Goal: Task Accomplishment & Management: Use online tool/utility

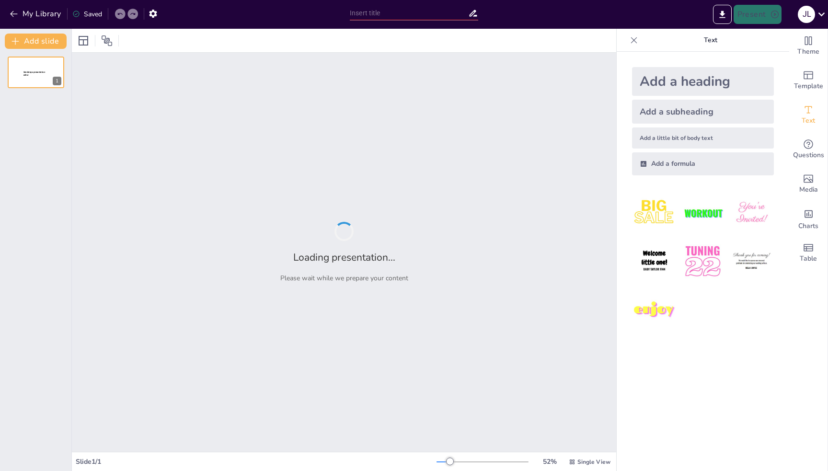
type input "INKANA: Sinergias Estratégicas entre Construcción, Consultoría y Diseño"
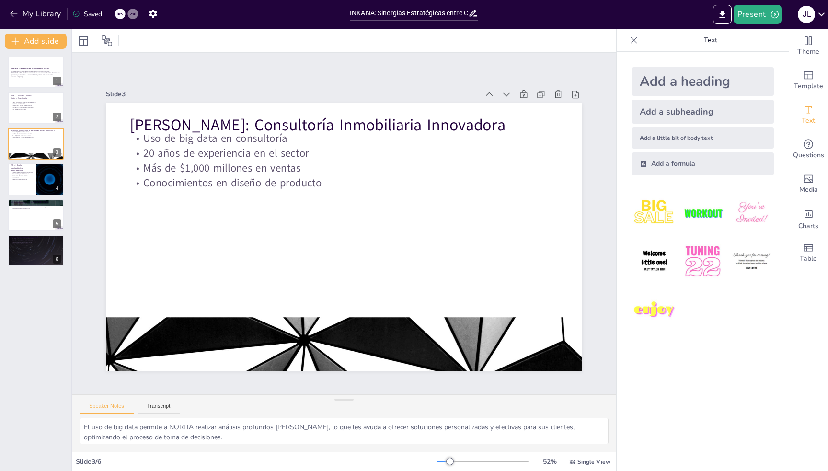
type textarea "FORO CONSTRUCCIONES ha centrado su labor en el desarrollo de proyectos residenc…"
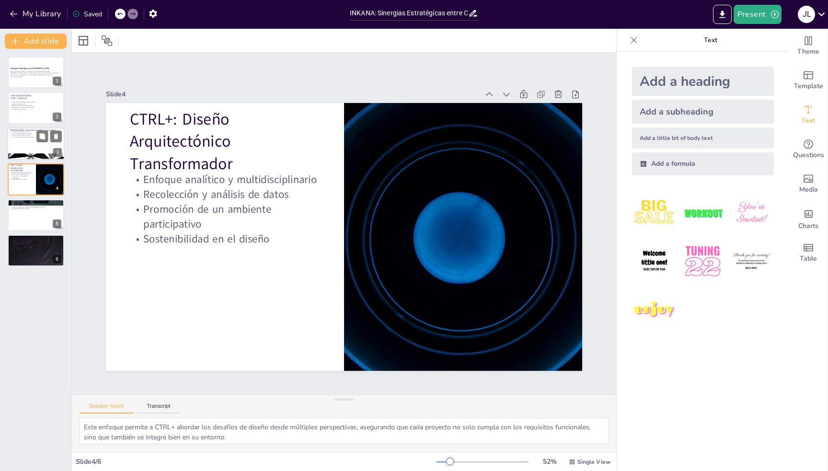
click at [28, 142] on div at bounding box center [35, 143] width 57 height 33
type textarea "El uso de big data permite a NORITA realizar análisis profundos del mercado, lo…"
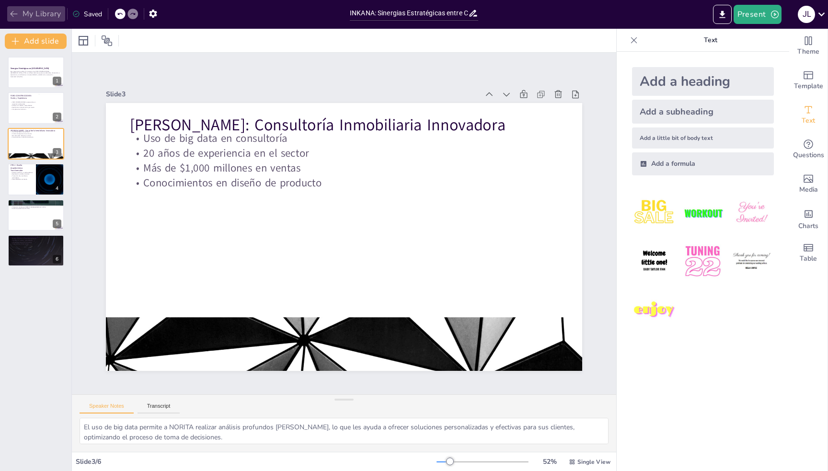
click at [15, 15] on icon "button" at bounding box center [14, 14] width 10 height 10
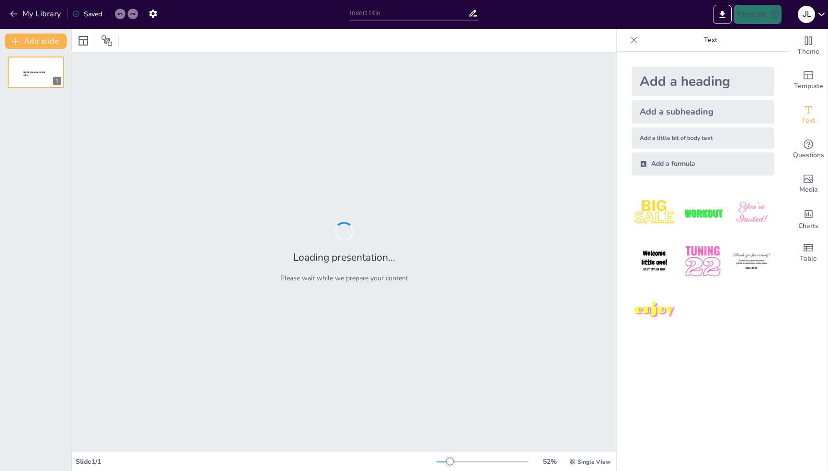
type input "INKANA: Sinergias Estratégicas entre Construcción, Consultoría y Diseño"
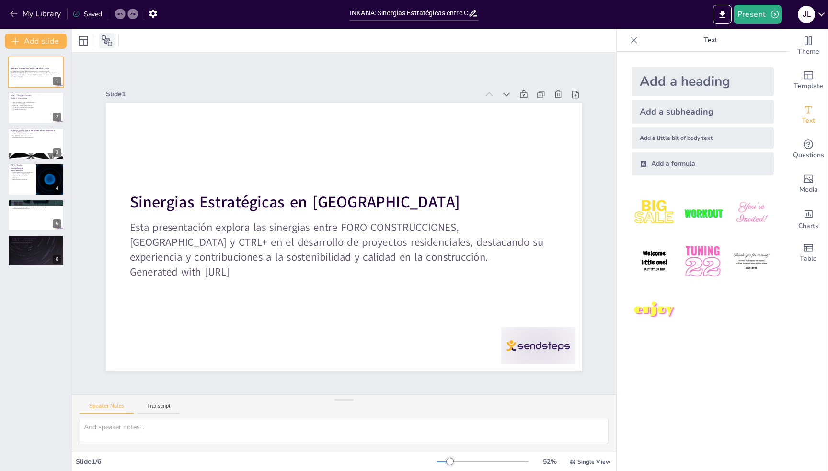
click at [108, 39] on icon at bounding box center [107, 40] width 11 height 11
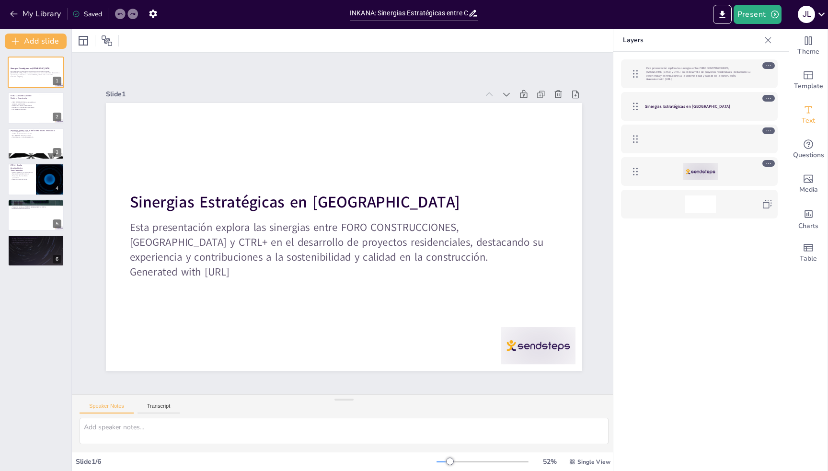
click at [699, 138] on div at bounding box center [700, 138] width 111 height 17
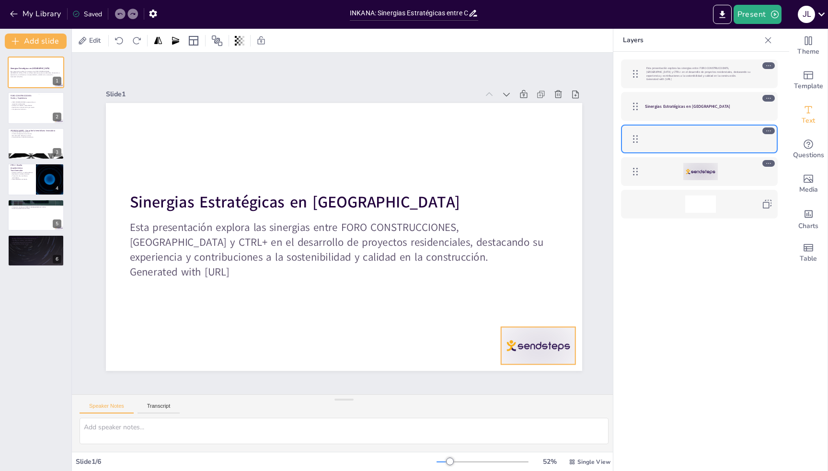
click at [698, 169] on div at bounding box center [700, 171] width 34 height 17
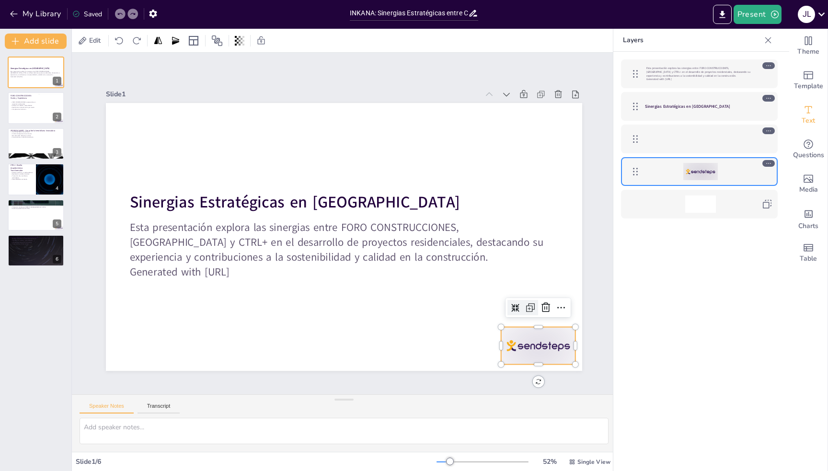
click at [471, 382] on icon at bounding box center [463, 390] width 16 height 16
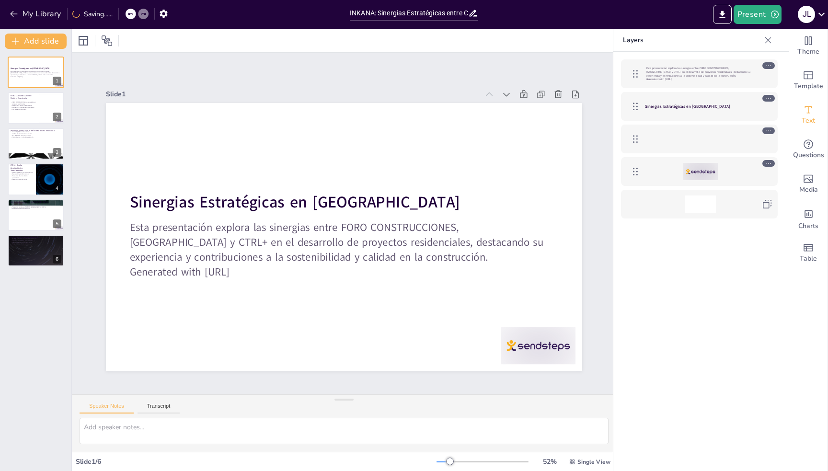
click at [772, 162] on icon at bounding box center [768, 163] width 7 height 7
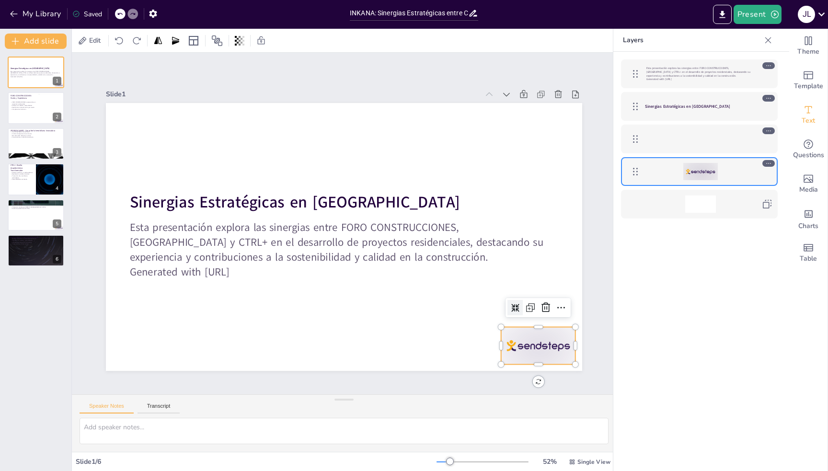
click at [771, 162] on icon at bounding box center [768, 163] width 7 height 7
click at [555, 302] on icon at bounding box center [560, 307] width 11 height 11
click at [519, 337] on div at bounding box center [538, 345] width 74 height 37
click at [31, 106] on p "Experiencia en proyectos de gran escala" at bounding box center [23, 107] width 26 height 2
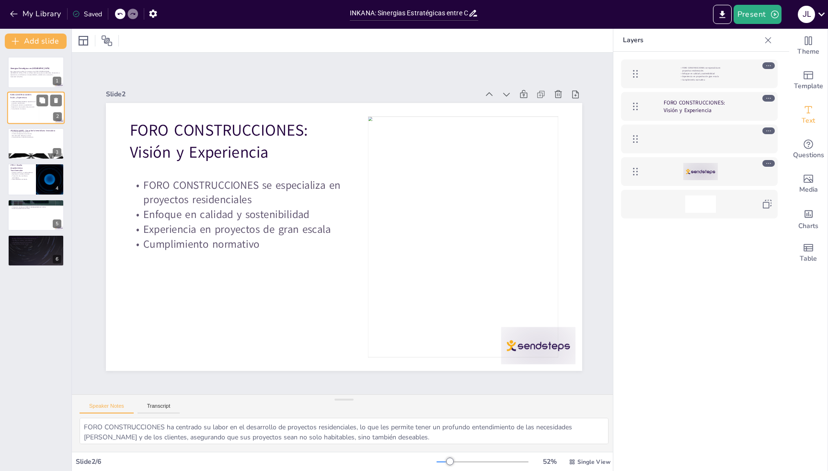
type textarea "El uso de big data permite a NORITA realizar análisis profundos [PERSON_NAME], …"
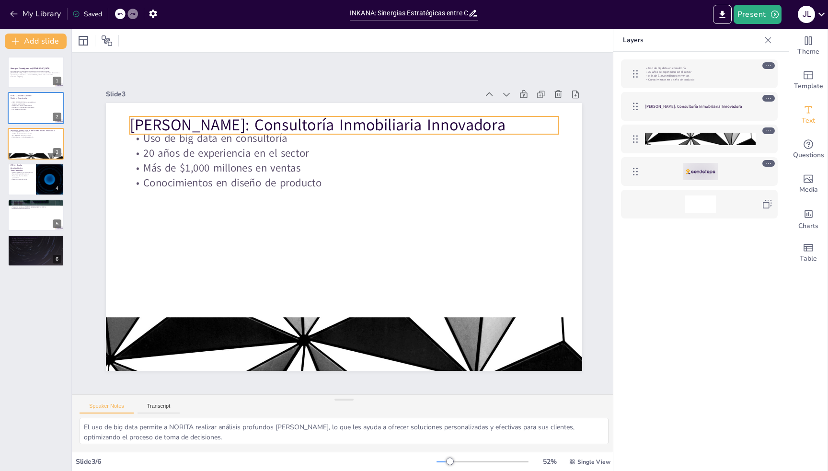
click at [167, 118] on p "NORITA: Consultoría Inmobiliaria Innovadora" at bounding box center [374, 130] width 414 height 154
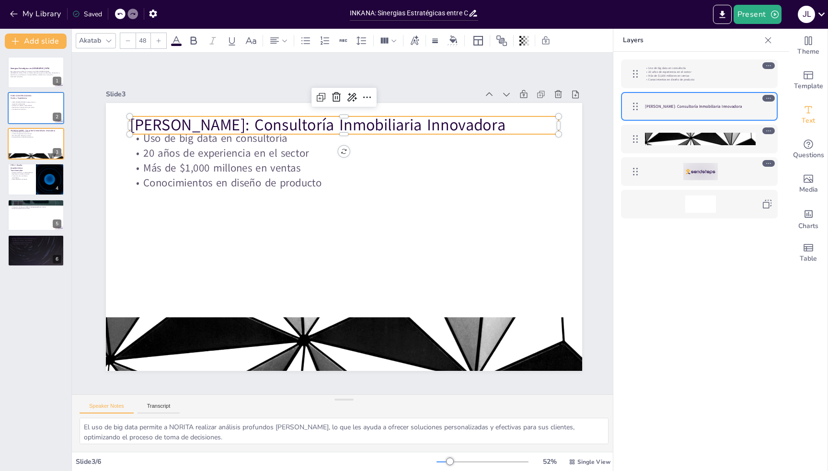
click at [157, 118] on p "NORITA: Consultoría Inmobiliaria Innovadora" at bounding box center [364, 127] width 424 height 111
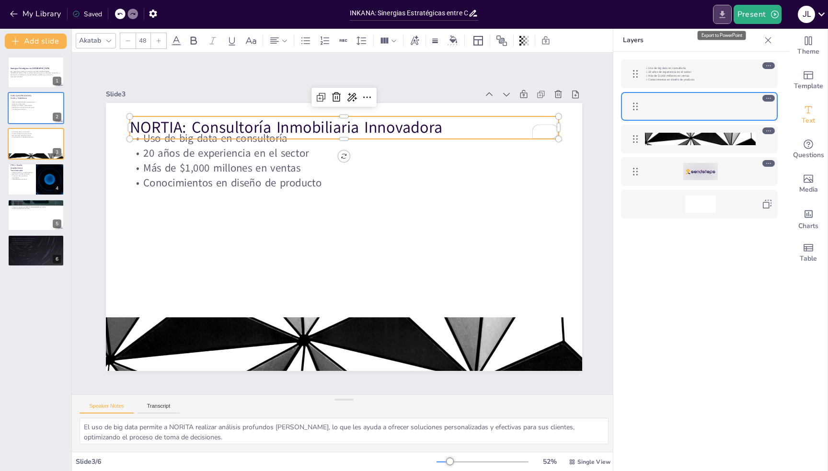
click at [718, 10] on icon "Export to PowerPoint" at bounding box center [722, 15] width 10 height 10
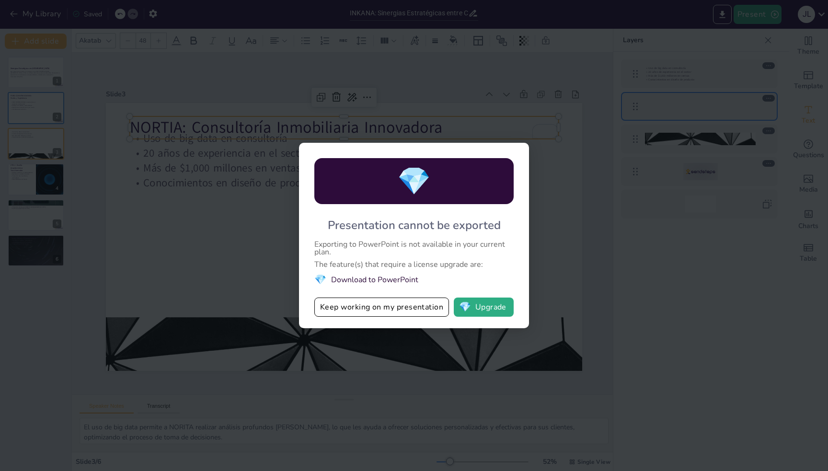
drag, startPoint x: 347, startPoint y: 242, endPoint x: 410, endPoint y: 249, distance: 64.1
click at [410, 249] on div "Exporting to PowerPoint is not available in your current plan." at bounding box center [413, 247] width 199 height 15
click at [406, 311] on button "Keep working on my presentation" at bounding box center [381, 306] width 135 height 19
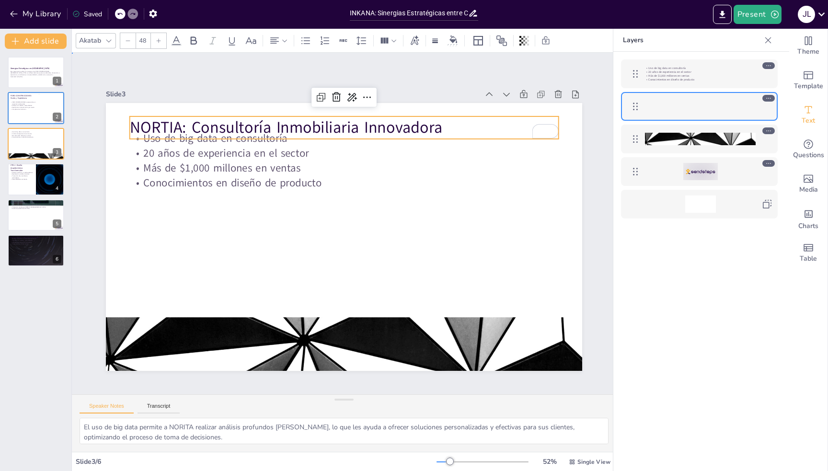
click at [143, 64] on div "Slide 1 Sinergias Estratégicas en INKANA Esta presentación explora las sinergia…" at bounding box center [343, 223] width 603 height 447
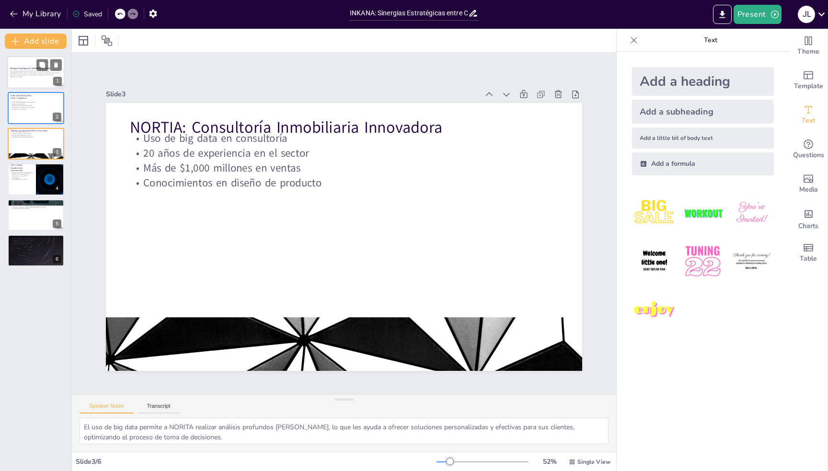
click at [44, 76] on p "Generated with [URL]" at bounding box center [36, 77] width 52 height 2
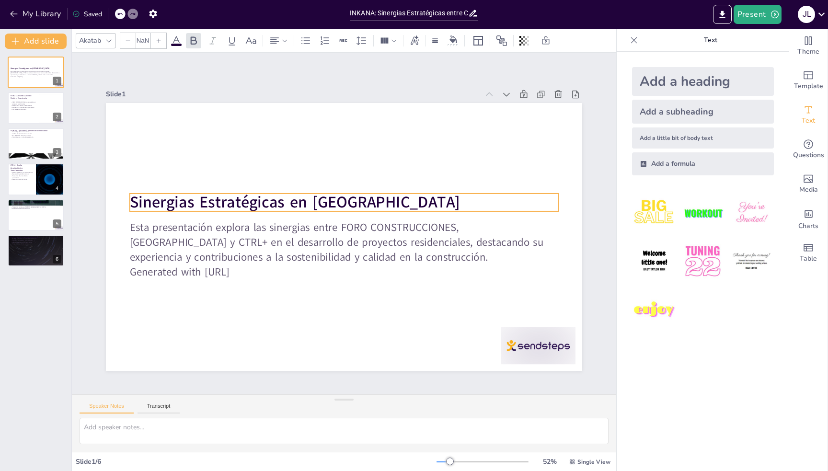
type input "48"
click at [249, 200] on strong "Sinergias Estratégicas en [GEOGRAPHIC_DATA]" at bounding box center [300, 193] width 328 height 90
click at [249, 200] on strong "Sinergias Estratégicas en [GEOGRAPHIC_DATA]" at bounding box center [311, 181] width 297 height 184
click at [249, 200] on strong "Sinergias Estratégicas en [GEOGRAPHIC_DATA]" at bounding box center [303, 188] width 321 height 123
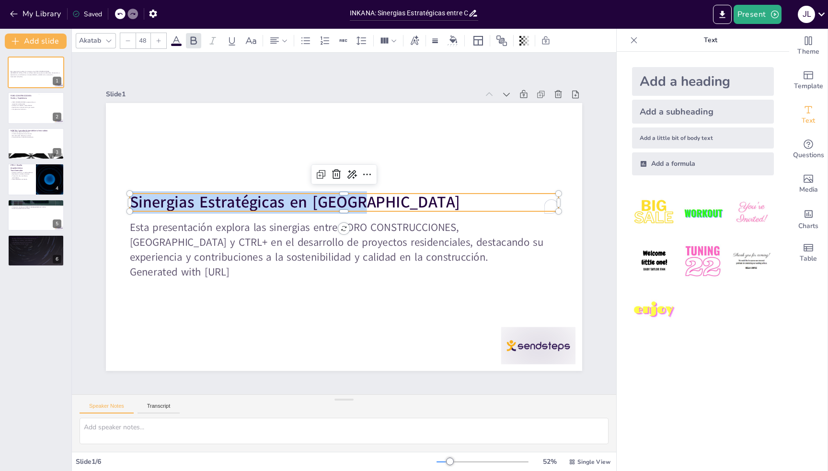
copy strong "Sinergias Estratégicas en [GEOGRAPHIC_DATA]"
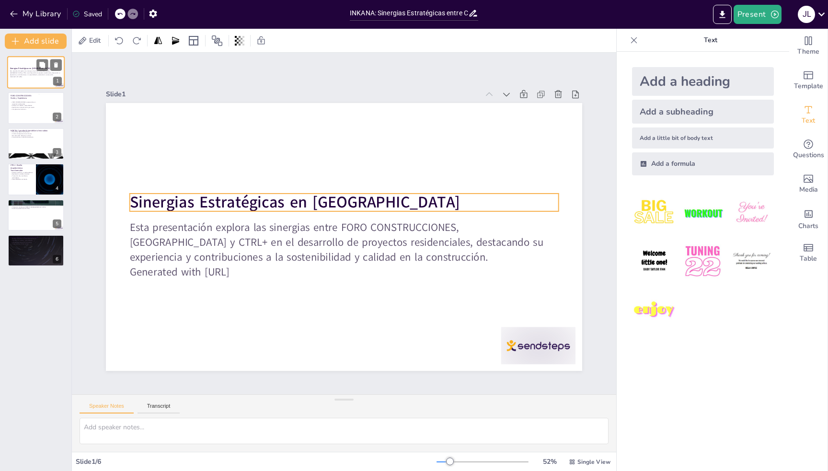
click at [25, 68] on strong "Sinergias Estratégicas en [GEOGRAPHIC_DATA]" at bounding box center [30, 68] width 40 height 2
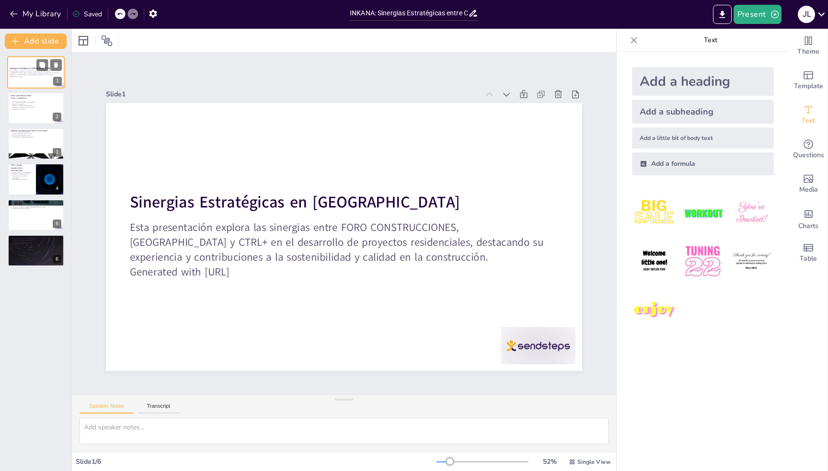
copy strong "Sinergias Estratégicas en [GEOGRAPHIC_DATA]"
click at [31, 112] on div at bounding box center [35, 108] width 57 height 33
type textarea "FORO CONSTRUCCIONES ha centrado su labor en el desarrollo de proyectos residenc…"
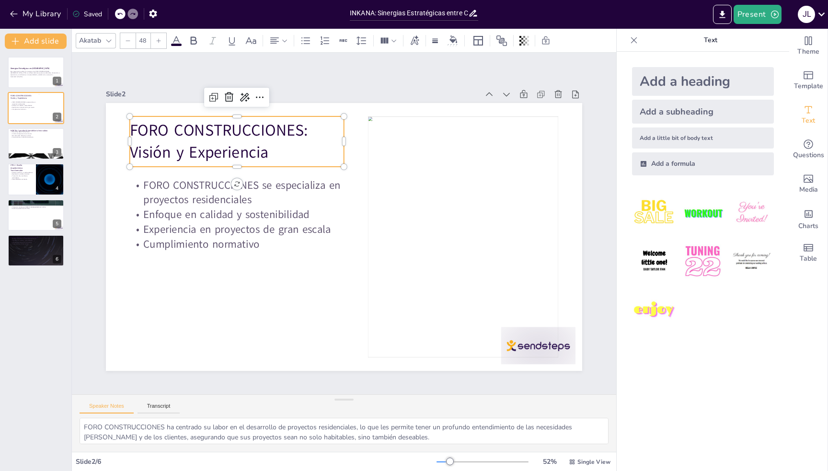
click at [219, 141] on p "FORO CONSTRUCCIONES: Visión y Experiencia" at bounding box center [246, 130] width 218 height 67
click at [219, 141] on p "FORO CONSTRUCCIONES: Visión y Experiencia" at bounding box center [267, 112] width 217 height 108
click at [219, 141] on p "FORO CONSTRUCCIONES: Visión y Experiencia" at bounding box center [292, 99] width 208 height 146
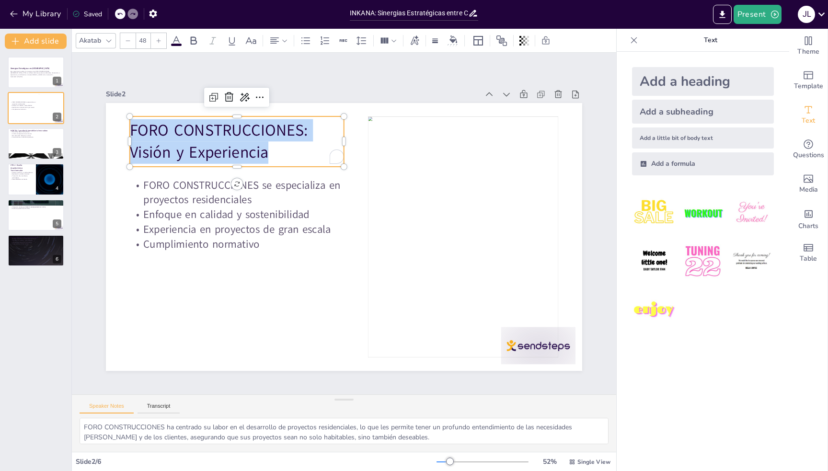
copy p "FORO CONSTRUCCIONES: Visión y Experiencia"
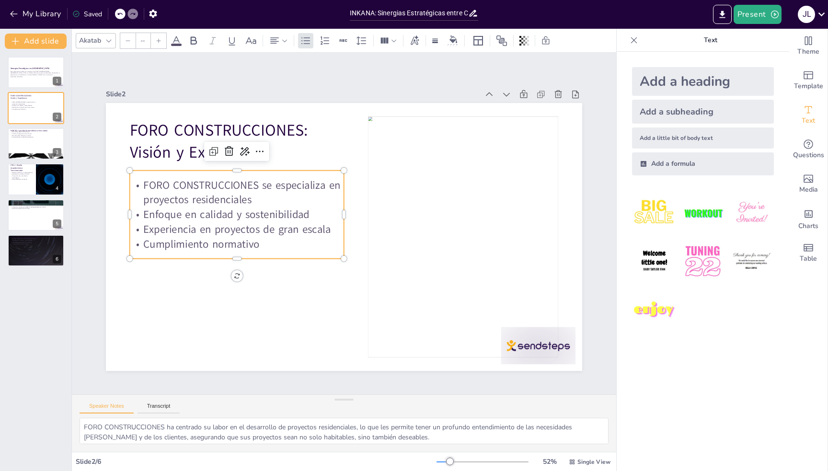
type input "32"
click at [266, 231] on p "Experiencia en proyectos de gran escala" at bounding box center [238, 206] width 213 height 59
click at [256, 239] on p "Cumplimiento normativo" at bounding box center [235, 232] width 215 height 37
click at [256, 239] on p "Cumplimiento normativo" at bounding box center [238, 198] width 202 height 101
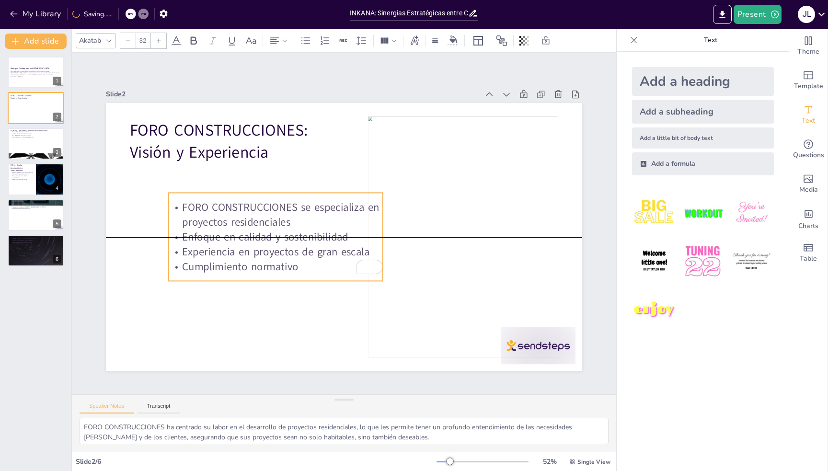
drag, startPoint x: 256, startPoint y: 241, endPoint x: 295, endPoint y: 265, distance: 45.6
click at [295, 265] on p "Cumplimiento normativo" at bounding box center [276, 266] width 214 height 15
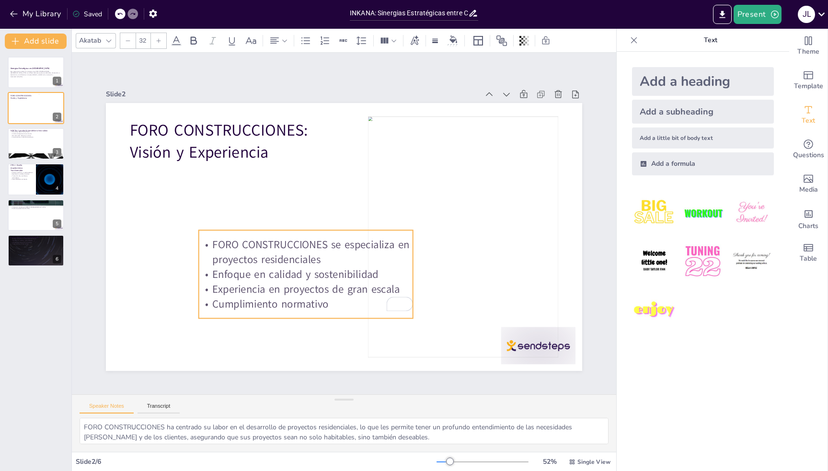
drag, startPoint x: 174, startPoint y: 200, endPoint x: 161, endPoint y: 212, distance: 18.3
click at [193, 212] on p "FORO CONSTRUCCIONES se especializa en proyectos residenciales" at bounding box center [301, 243] width 216 height 74
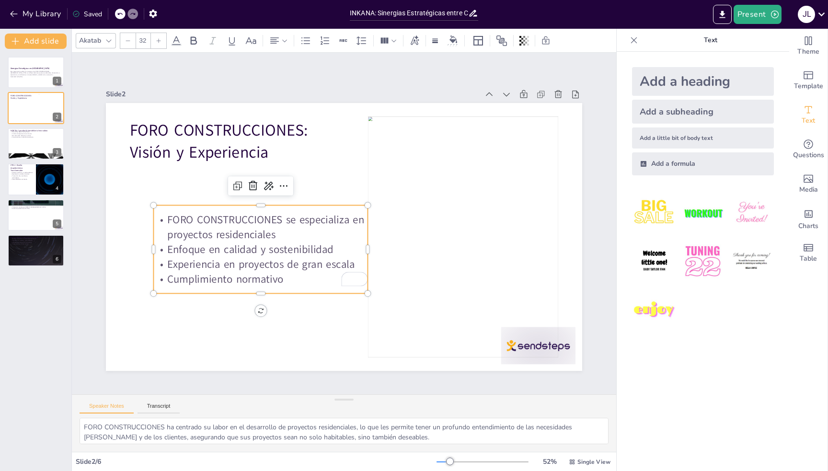
click at [220, 252] on p "Enfoque en calidad y sostenibilidad" at bounding box center [260, 249] width 214 height 15
click at [220, 252] on p "Enfoque en calidad y sostenibilidad" at bounding box center [257, 231] width 213 height 59
click at [220, 252] on p "Enfoque en calidad y sostenibilidad" at bounding box center [264, 187] width 169 height 154
click at [284, 209] on p "Cumplimiento normativo" at bounding box center [358, 124] width 154 height 169
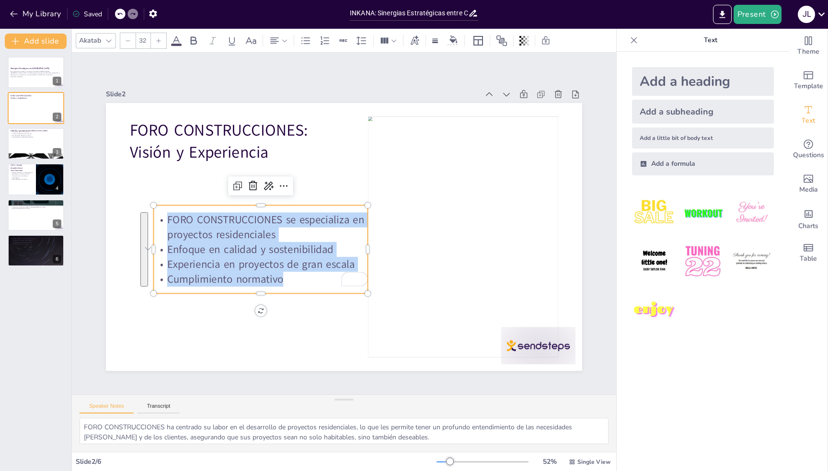
copy div "FORO CONSTRUCCIONES se especializa en proyectos residenciales Enfoque en calida…"
click at [239, 437] on textarea "FORO CONSTRUCCIONES ha centrado su labor en el desarrollo de proyectos residenc…" at bounding box center [344, 431] width 529 height 26
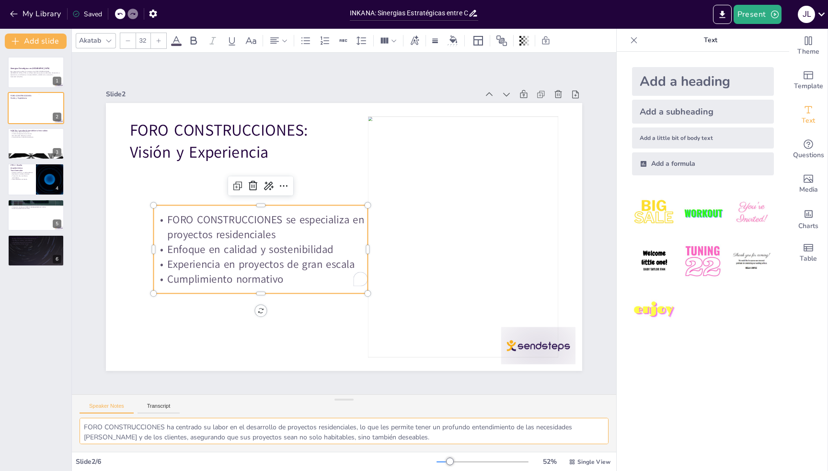
click at [239, 437] on textarea "FORO CONSTRUCCIONES ha centrado su labor en el desarrollo de proyectos residenc…" at bounding box center [344, 431] width 529 height 26
click at [42, 154] on div at bounding box center [35, 156] width 57 height 33
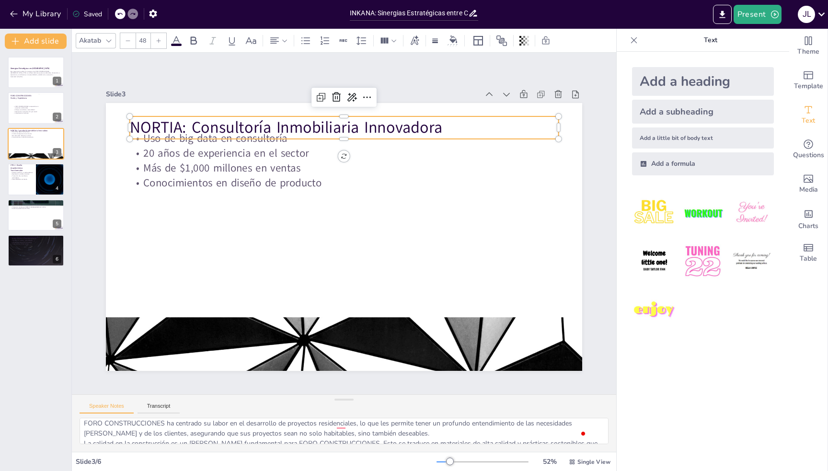
click at [167, 120] on p "NORTIA: Consultoría Inmobiliaria Innovadora" at bounding box center [344, 127] width 429 height 22
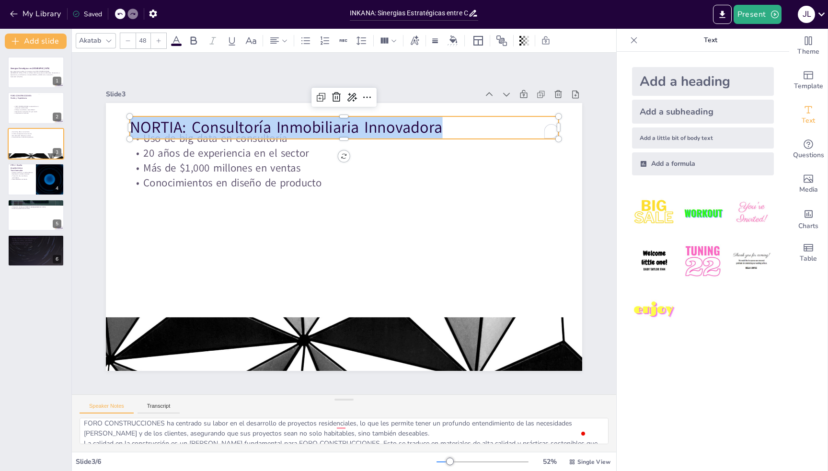
copy p "NORTIA: Consultoría Inmobiliaria Innovadora"
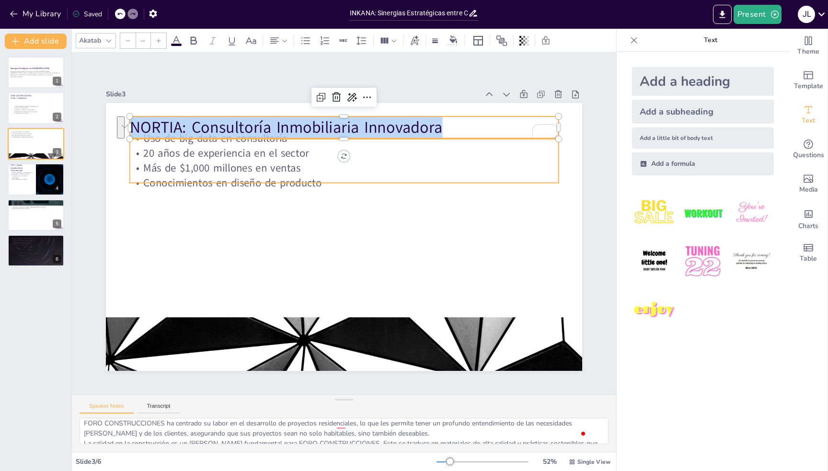
type input "32"
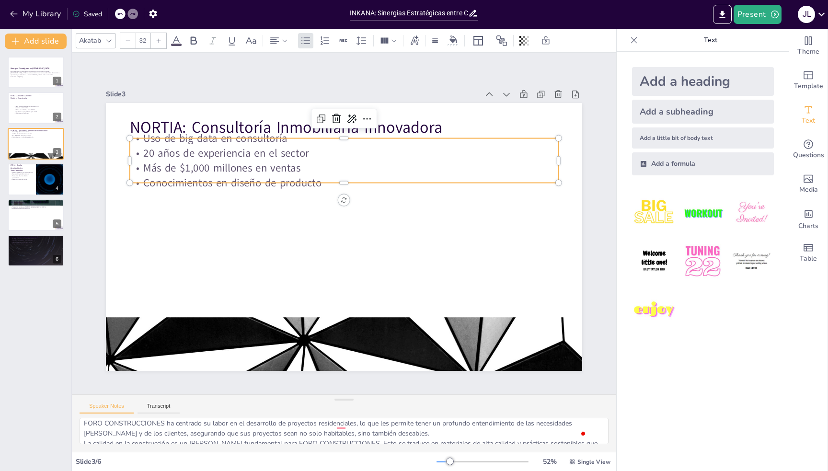
click at [236, 155] on p "20 años de experiencia en el sector" at bounding box center [344, 153] width 429 height 15
drag, startPoint x: 280, startPoint y: 436, endPoint x: 65, endPoint y: 404, distance: 218.0
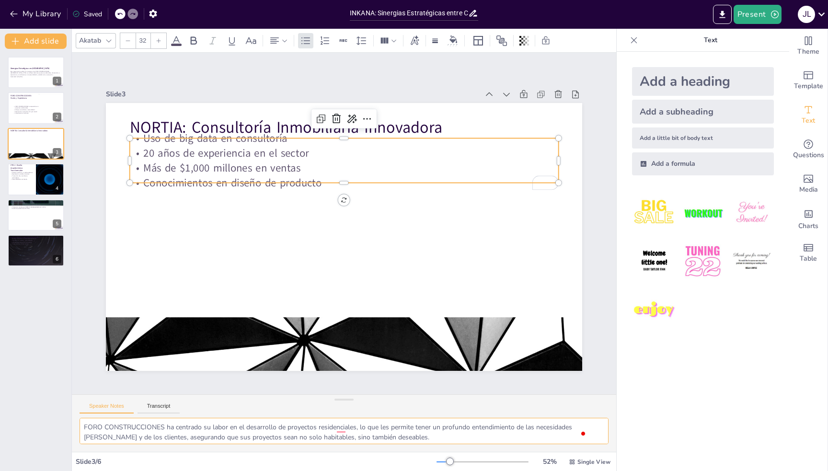
click at [65, 404] on div "Document fonts Akatab Recently used Akatab Popular fonts Lato Montserrat Open S…" at bounding box center [414, 250] width 828 height 442
type textarea "El uso de big data permite a NORITA realizar análisis profundos [PERSON_NAME], …"
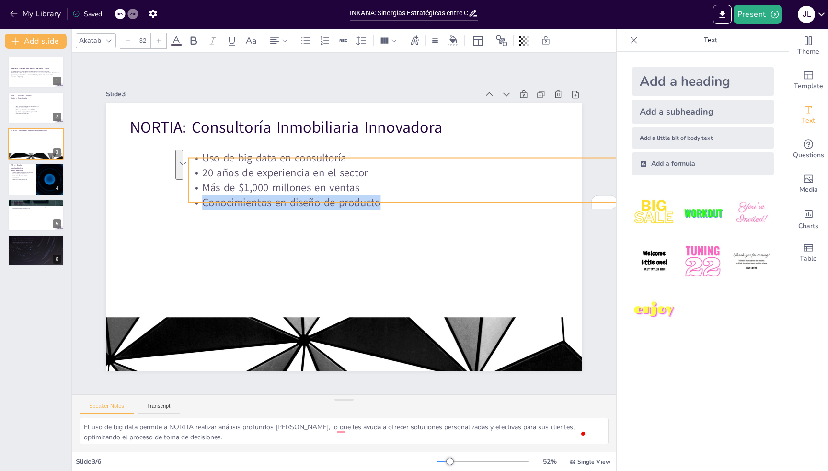
drag, startPoint x: 314, startPoint y: 178, endPoint x: 371, endPoint y: 197, distance: 59.7
click at [371, 197] on p "Conocimientos en diseño de producto" at bounding box center [403, 202] width 429 height 15
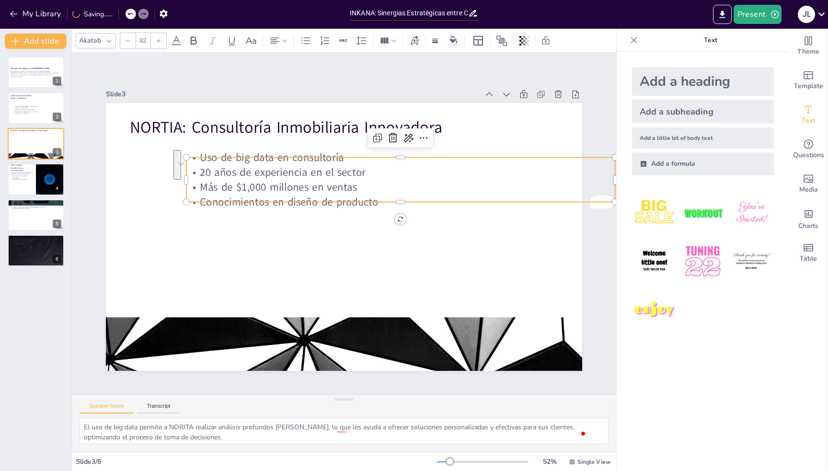
click at [265, 154] on p "Uso de big data en consultoría" at bounding box center [400, 157] width 429 height 15
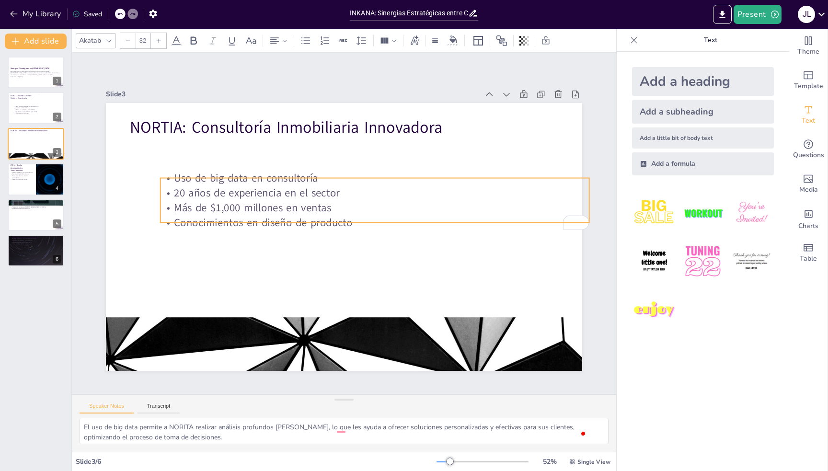
drag, startPoint x: 369, startPoint y: 196, endPoint x: 362, endPoint y: 219, distance: 24.2
click at [362, 219] on p "Conocimientos en diseño de producto" at bounding box center [374, 222] width 429 height 15
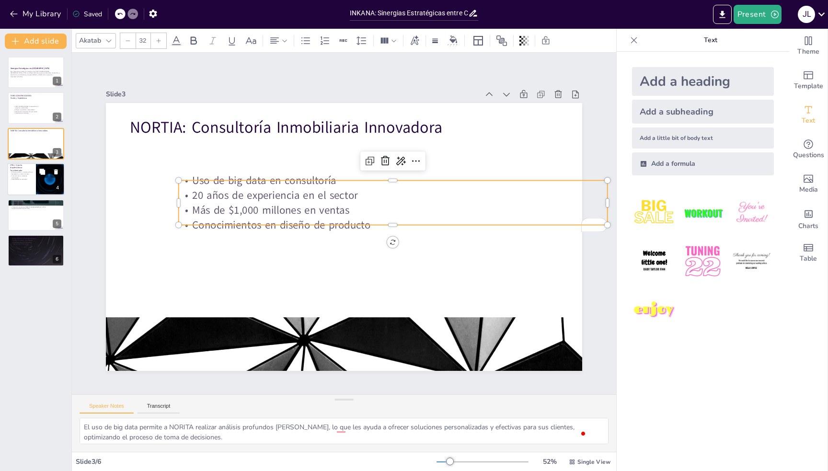
click at [35, 178] on div at bounding box center [35, 179] width 57 height 33
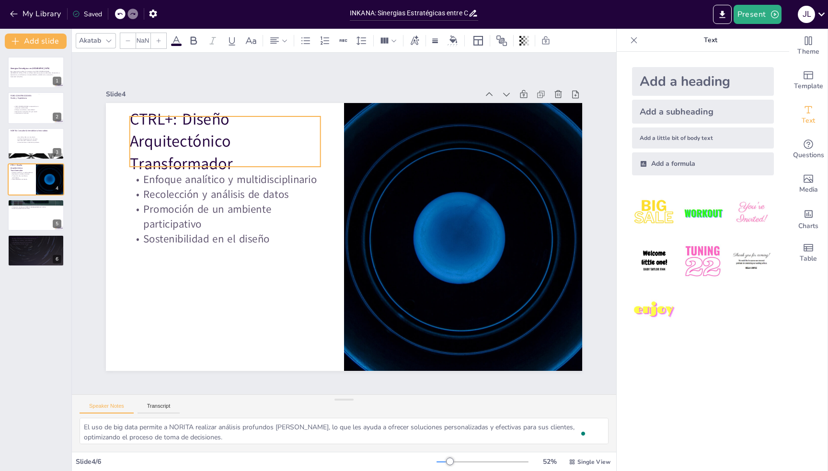
type input "48"
click at [208, 142] on p "CTRL+: Diseño Arquitectónico Transformador" at bounding box center [225, 141] width 191 height 67
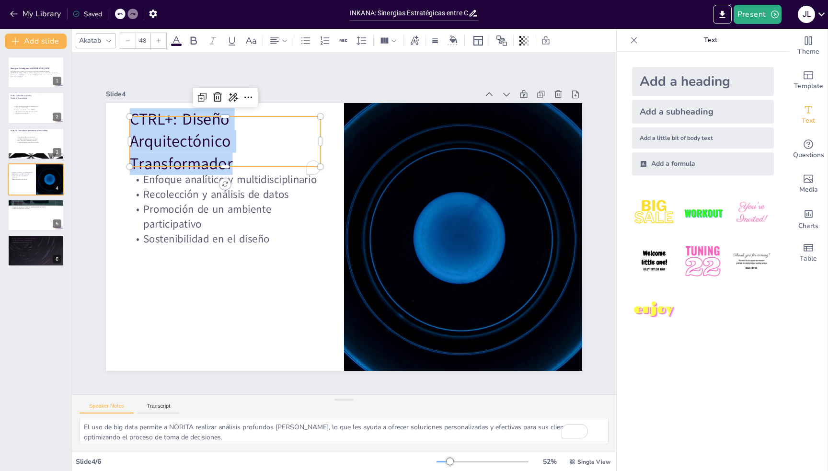
click at [208, 142] on p "CTRL+: Diseño Arquitectónico Transformador" at bounding box center [225, 141] width 191 height 67
click at [221, 139] on p "CTRL+: Diseño Arquitectónico Transformador" at bounding box center [225, 141] width 191 height 67
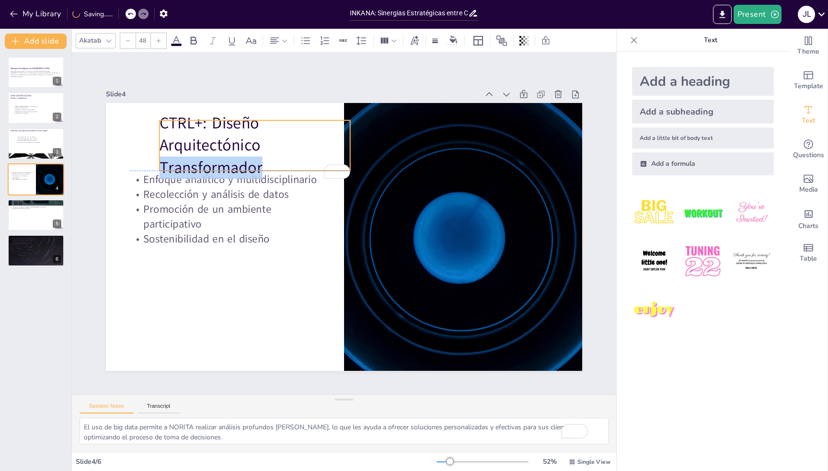
drag, startPoint x: 222, startPoint y: 139, endPoint x: 251, endPoint y: 141, distance: 28.8
click at [251, 141] on p "CTRL+: Diseño Arquitectónico Transformador" at bounding box center [254, 145] width 191 height 67
click at [248, 141] on p "CTRL+: Diseño Arquitectónico Transformador" at bounding box center [254, 145] width 191 height 67
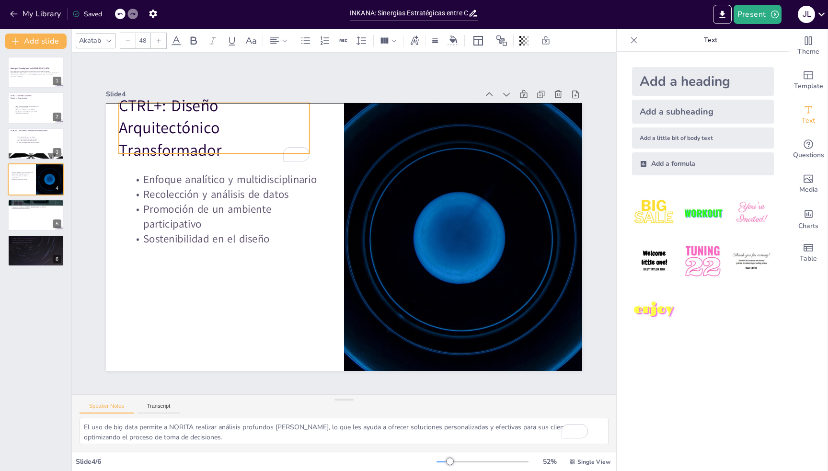
drag, startPoint x: 254, startPoint y: 163, endPoint x: 220, endPoint y: 152, distance: 35.9
click at [220, 152] on p "CTRL+: Diseño Arquitectónico Transformador" at bounding box center [214, 128] width 191 height 67
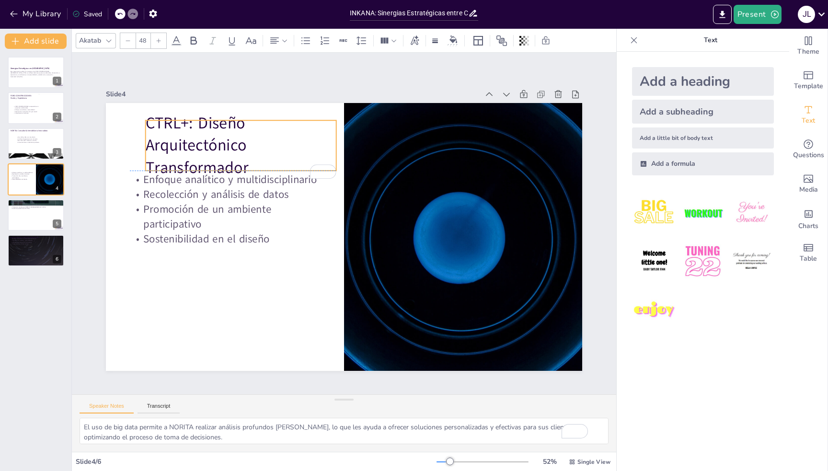
drag, startPoint x: 219, startPoint y: 149, endPoint x: 240, endPoint y: 159, distance: 23.1
click at [240, 159] on p "CTRL+: Diseño Arquitectónico Transformador" at bounding box center [241, 145] width 191 height 67
click at [150, 121] on p "CTRL+: Diseño Arquitectónico Transformador" at bounding box center [241, 145] width 191 height 67
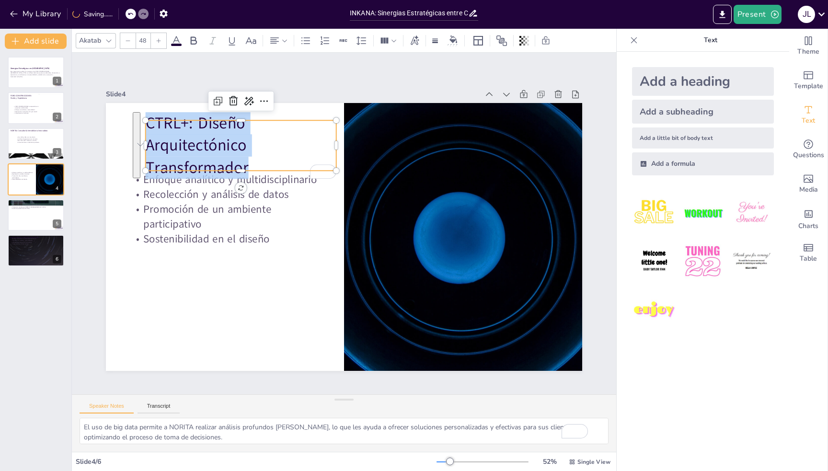
click at [150, 121] on p "CTRL+: Diseño Arquitectónico Transformador" at bounding box center [241, 145] width 191 height 67
copy p "CTRL+: Diseño Arquitectónico Transformador"
click at [184, 147] on p "CTRL+: Diseño Arquitectónico Transformador" at bounding box center [241, 145] width 191 height 67
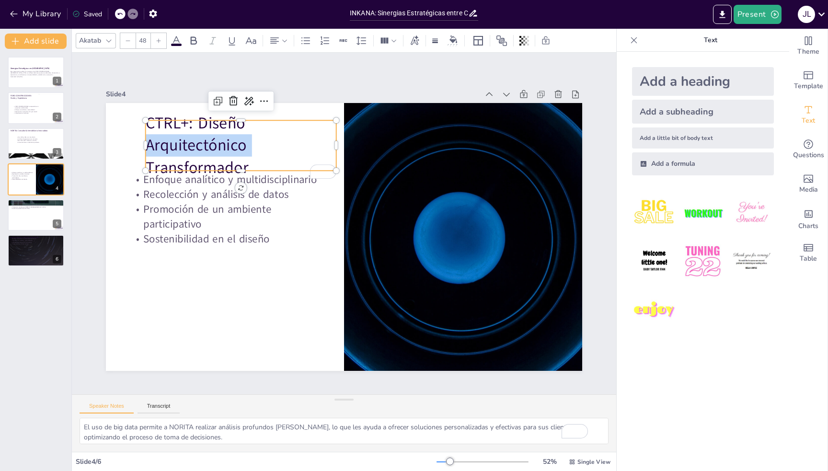
click at [184, 147] on p "CTRL+: Diseño Arquitectónico Transformador" at bounding box center [241, 145] width 191 height 67
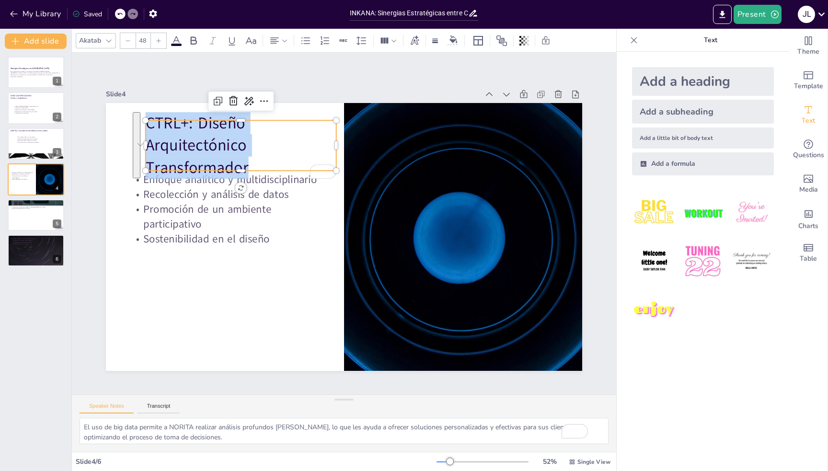
click at [184, 147] on p "CTRL+: Diseño Arquitectónico Transformador" at bounding box center [241, 145] width 191 height 67
copy p "CTRL+: Diseño Arquitectónico Transformador"
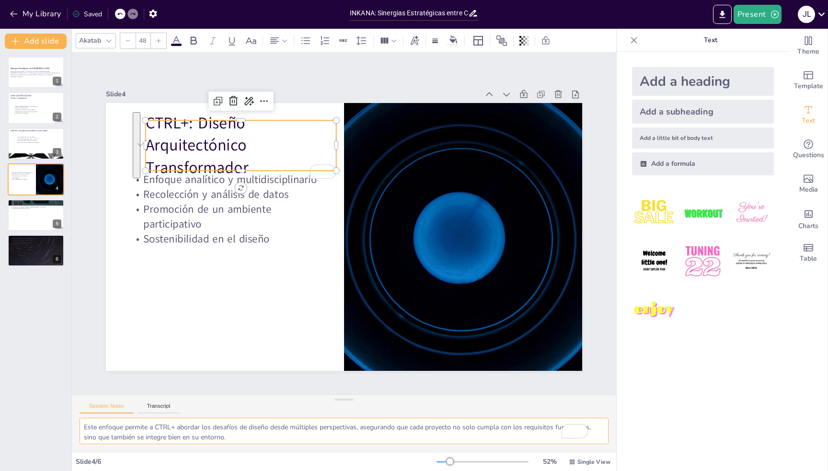
click at [264, 427] on textarea "Este enfoque permite a CTRL+ abordar los desafíos de diseño desde múltiples per…" at bounding box center [344, 431] width 529 height 26
drag, startPoint x: 257, startPoint y: 438, endPoint x: 58, endPoint y: 394, distance: 203.7
click at [58, 394] on div "Document fonts Akatab Recently used Akatab Popular fonts Lato Montserrat Open S…" at bounding box center [414, 250] width 828 height 442
type input "32"
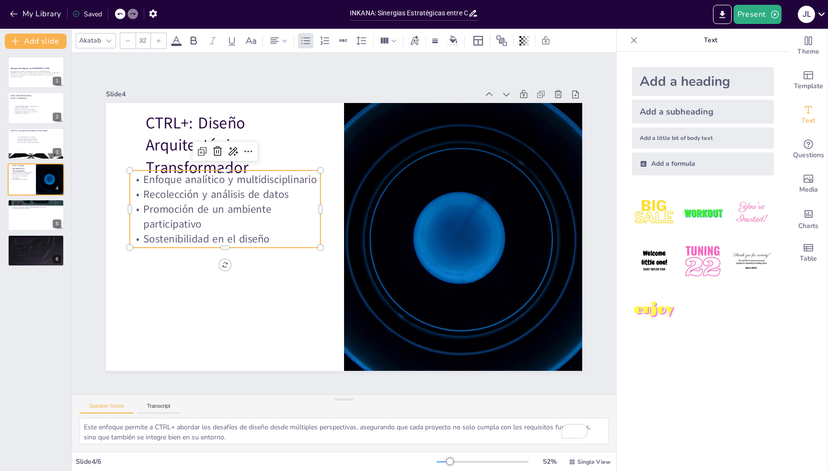
click at [199, 202] on p "Promoción de un ambiente participativo" at bounding box center [225, 217] width 191 height 30
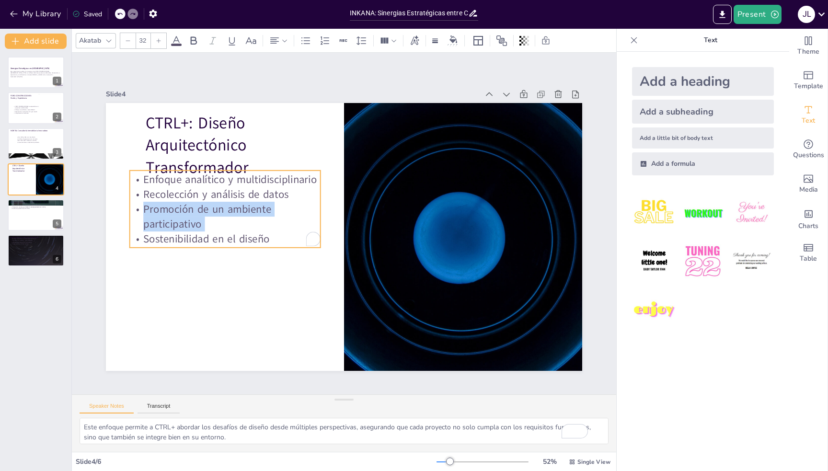
click at [199, 202] on p "Promoción de un ambiente participativo" at bounding box center [225, 217] width 191 height 30
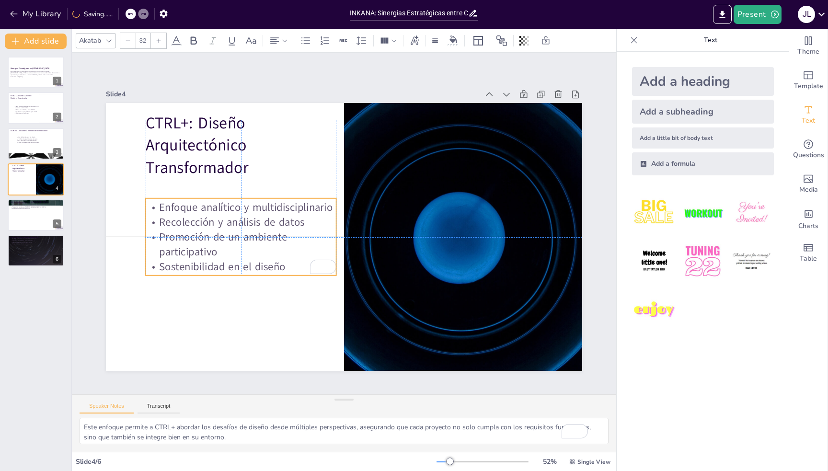
drag, startPoint x: 259, startPoint y: 236, endPoint x: 271, endPoint y: 260, distance: 27.0
click at [271, 260] on p "Sostenibilidad en el diseño" at bounding box center [241, 266] width 191 height 15
drag, startPoint x: 148, startPoint y: 203, endPoint x: 154, endPoint y: 207, distance: 6.8
click at [154, 207] on p "Enfoque analítico y multidisciplinario" at bounding box center [241, 207] width 191 height 15
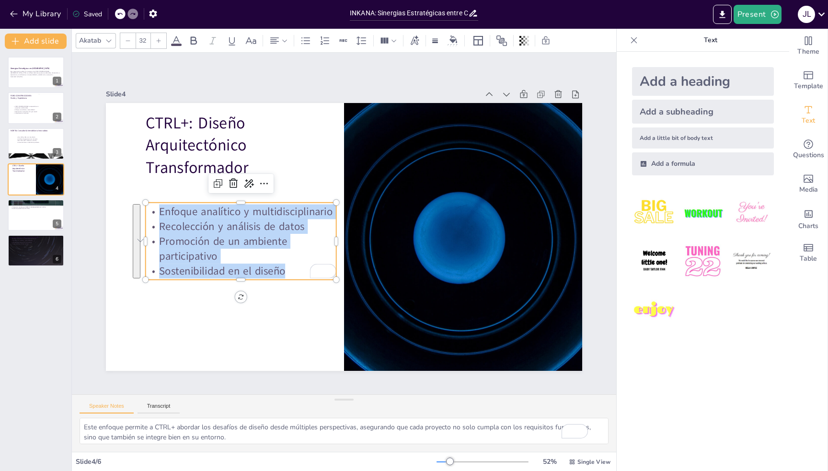
copy div "Enfoque analítico y multidisciplinario Recolección y análisis de datos Promoció…"
click at [33, 212] on div at bounding box center [35, 215] width 57 height 33
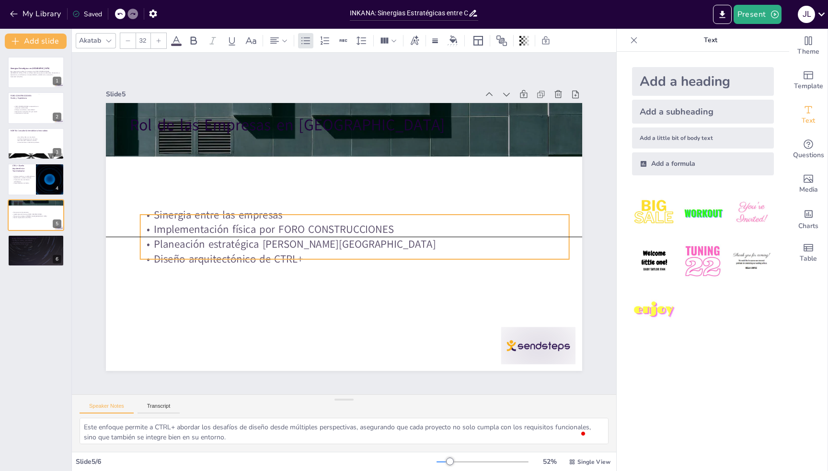
drag, startPoint x: 162, startPoint y: 177, endPoint x: 173, endPoint y: 253, distance: 77.0
click at [173, 253] on p "Diseño arquitectónico de CTRL+" at bounding box center [354, 258] width 429 height 15
click at [292, 435] on textarea "La sinergia entre FORO CONSTRUCCIONES, NORITA y CTRL+ es fundamental para el éx…" at bounding box center [344, 431] width 529 height 26
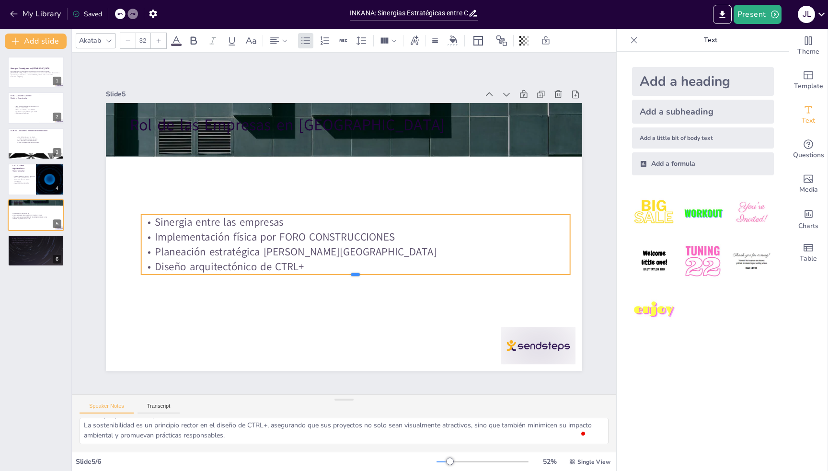
drag, startPoint x: 348, startPoint y: 256, endPoint x: 349, endPoint y: 272, distance: 16.3
click at [349, 274] on div at bounding box center [355, 278] width 429 height 8
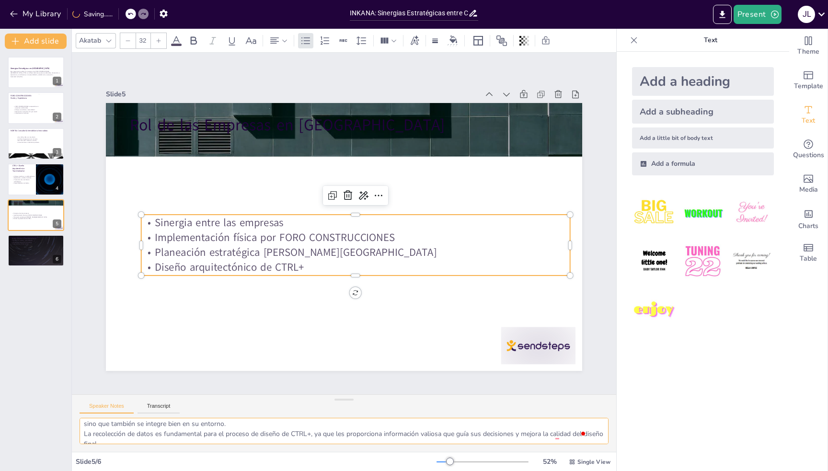
scroll to position [0, 0]
drag, startPoint x: 256, startPoint y: 435, endPoint x: 31, endPoint y: 384, distance: 231.2
click at [31, 384] on div "Document fonts Akatab Recently used Akatab Popular fonts Lato Montserrat Open S…" at bounding box center [414, 250] width 828 height 442
type textarea "La sinergia entre FORO CONSTRUCCIONES, NORITA y CTRL+ es fundamental para el éx…"
click at [285, 441] on textarea "La sinergia entre FORO CONSTRUCCIONES, NORITA y CTRL+ es fundamental para el éx…" at bounding box center [344, 431] width 529 height 26
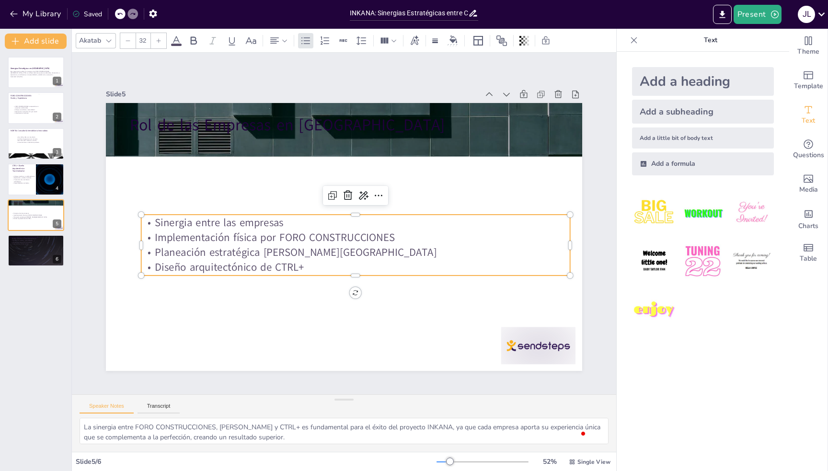
drag, startPoint x: 255, startPoint y: 434, endPoint x: 87, endPoint y: 427, distance: 168.7
click at [87, 427] on textarea "La sinergia entre FORO CONSTRUCCIONES, NORITA y CTRL+ es fundamental para el éx…" at bounding box center [344, 431] width 529 height 26
click at [32, 65] on div at bounding box center [35, 72] width 57 height 33
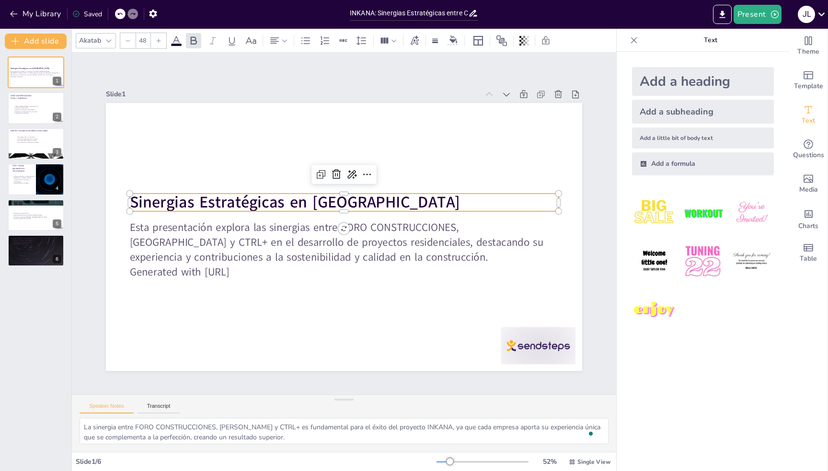
click at [241, 195] on strong "Sinergias Estratégicas en [GEOGRAPHIC_DATA]" at bounding box center [295, 203] width 330 height 22
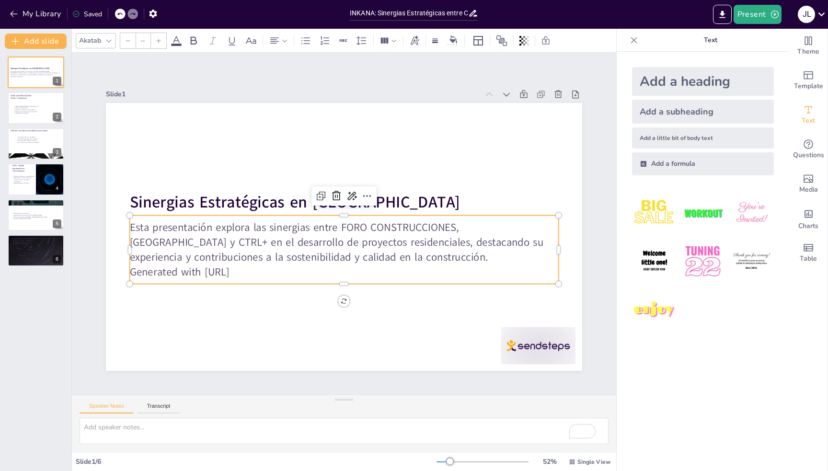
type input "32"
click at [242, 258] on p "Esta presentación explora las sinergias entre FORO CONSTRUCCIONES, [GEOGRAPHIC_…" at bounding box center [344, 242] width 429 height 45
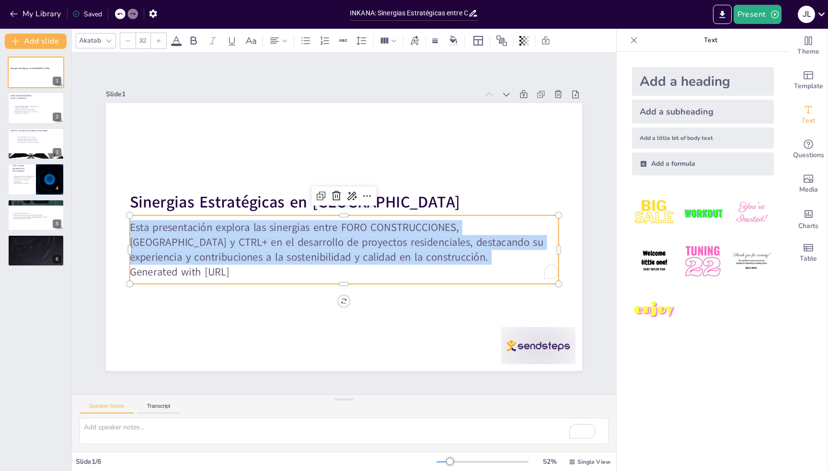
click at [242, 258] on p "Esta presentación explora las sinergias entre FORO CONSTRUCCIONES, [GEOGRAPHIC_…" at bounding box center [344, 242] width 429 height 45
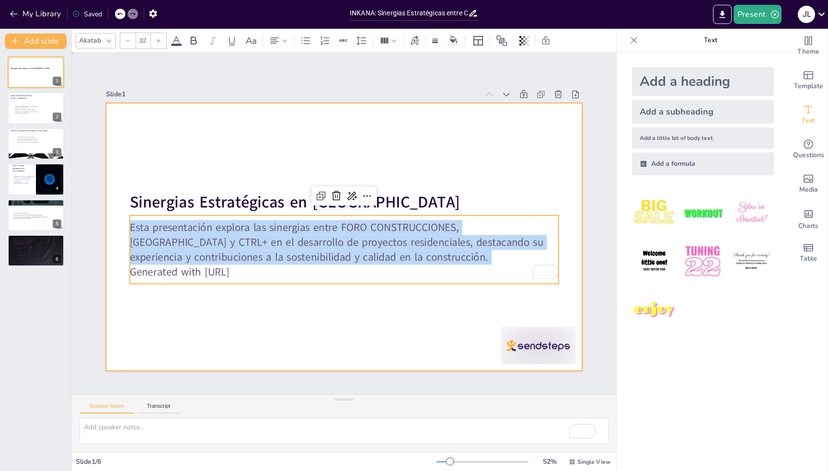
click at [260, 126] on div at bounding box center [344, 237] width 476 height 268
